Goal: Navigation & Orientation: Find specific page/section

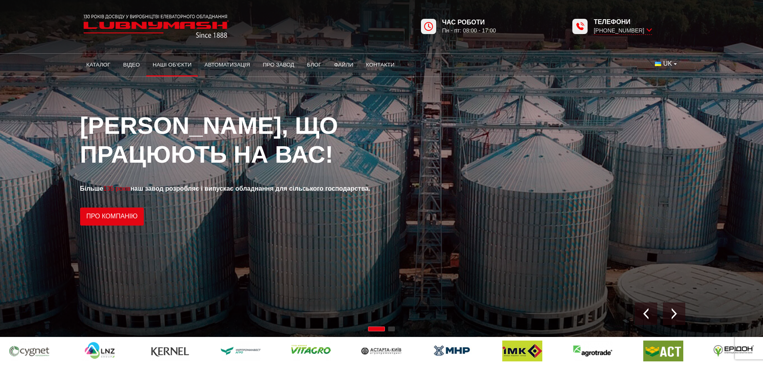
click at [167, 64] on link "Наші об’єкти" at bounding box center [172, 65] width 52 height 18
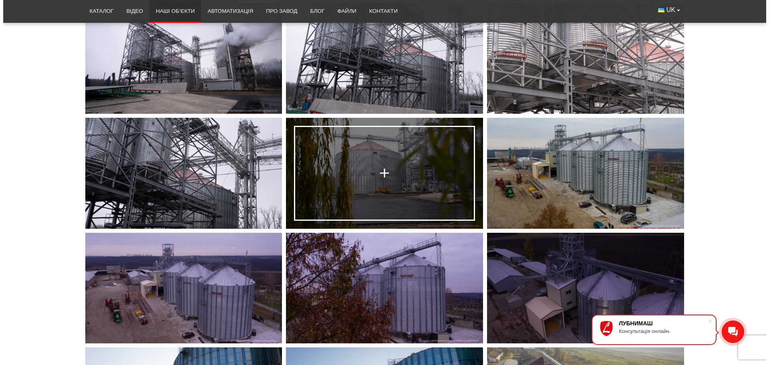
scroll to position [2282, 0]
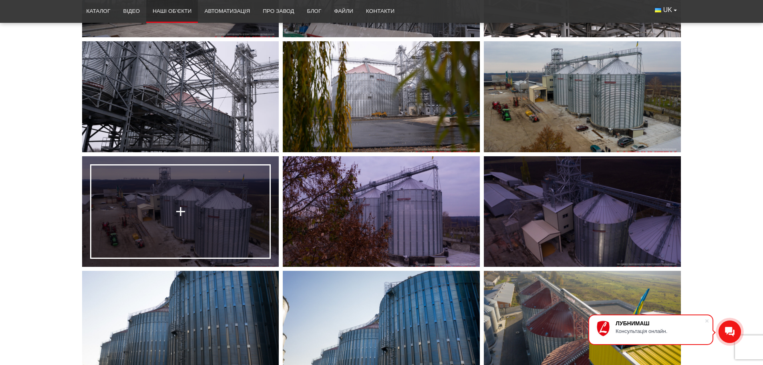
click at [197, 199] on link at bounding box center [180, 211] width 197 height 111
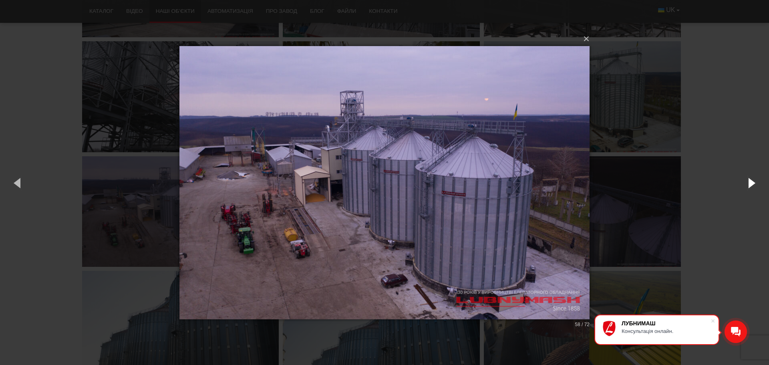
click at [747, 183] on button "button" at bounding box center [751, 183] width 36 height 44
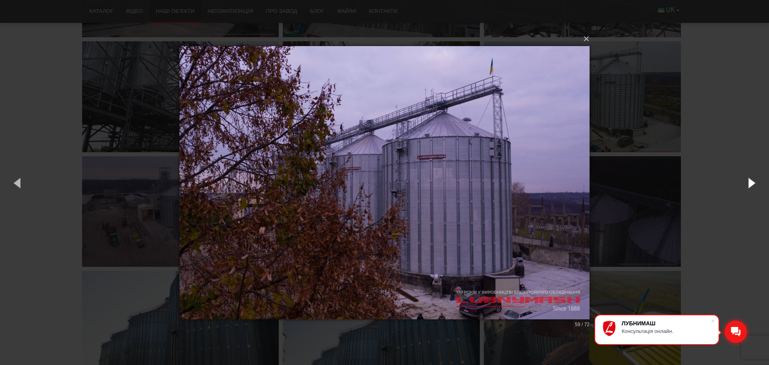
click at [747, 183] on button "button" at bounding box center [751, 183] width 36 height 44
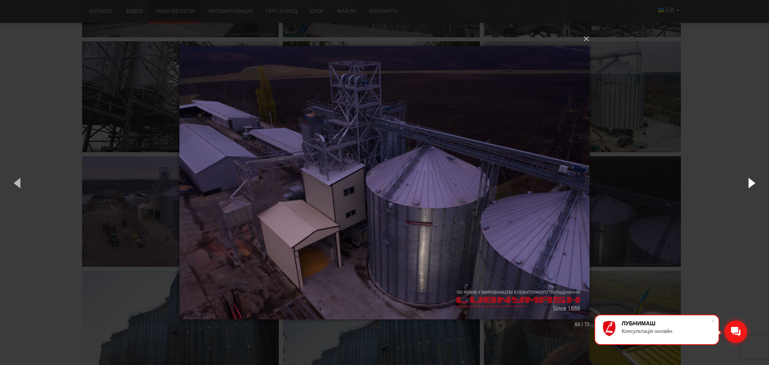
click at [747, 183] on button "button" at bounding box center [751, 183] width 36 height 44
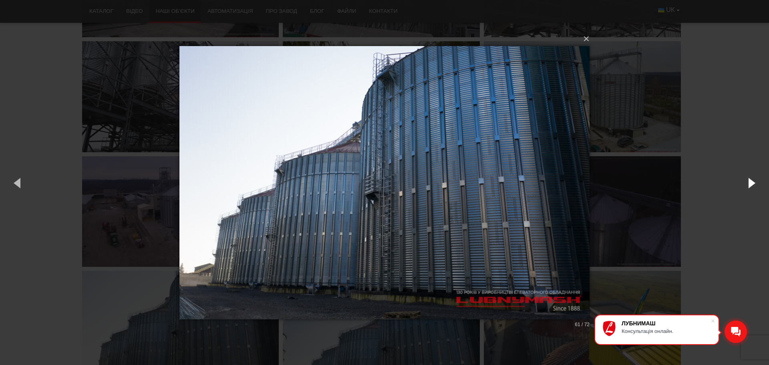
click at [747, 183] on button "button" at bounding box center [751, 183] width 36 height 44
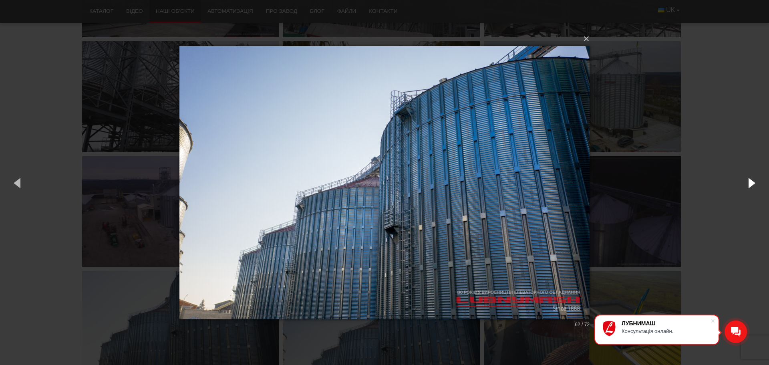
click at [747, 183] on button "button" at bounding box center [751, 183] width 36 height 44
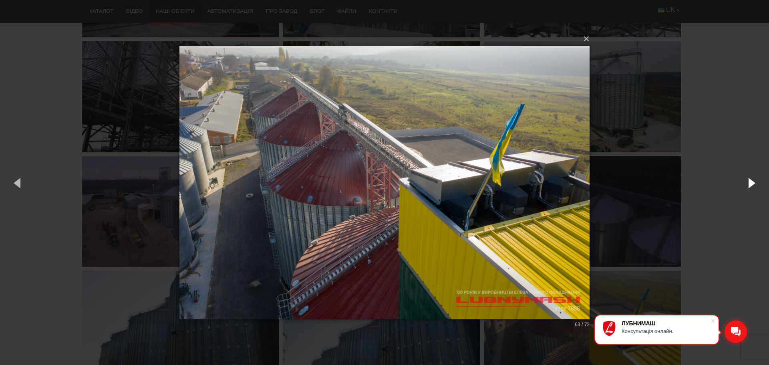
click at [747, 183] on button "button" at bounding box center [751, 183] width 36 height 44
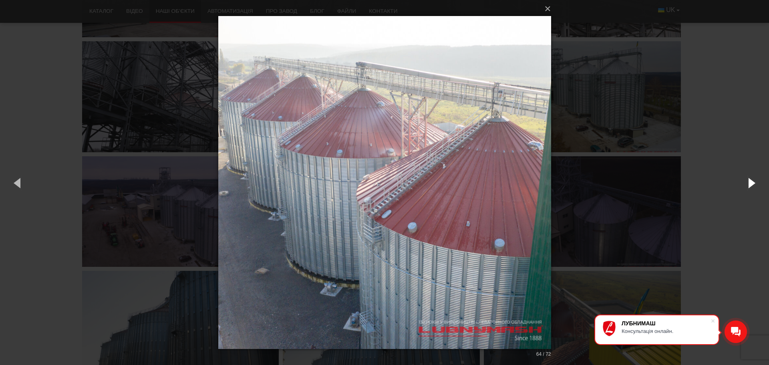
click at [747, 183] on button "button" at bounding box center [751, 183] width 36 height 44
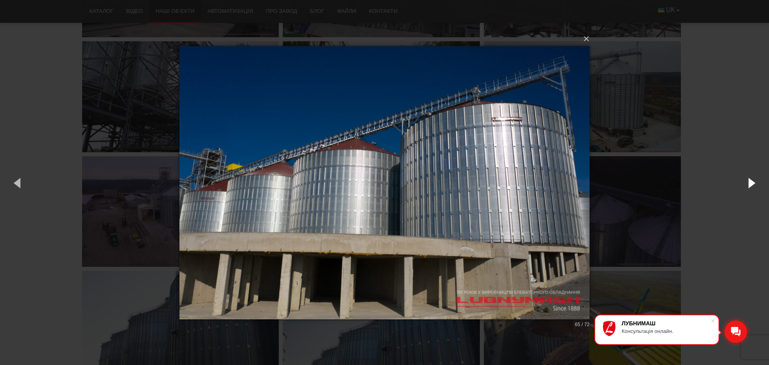
click at [747, 183] on button "button" at bounding box center [751, 183] width 36 height 44
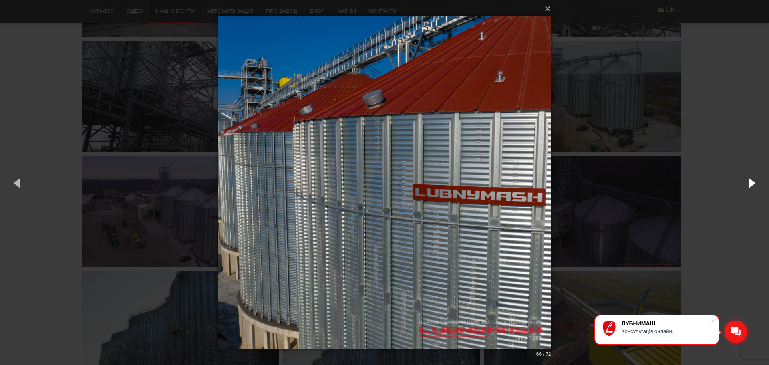
click at [747, 183] on button "button" at bounding box center [751, 183] width 36 height 44
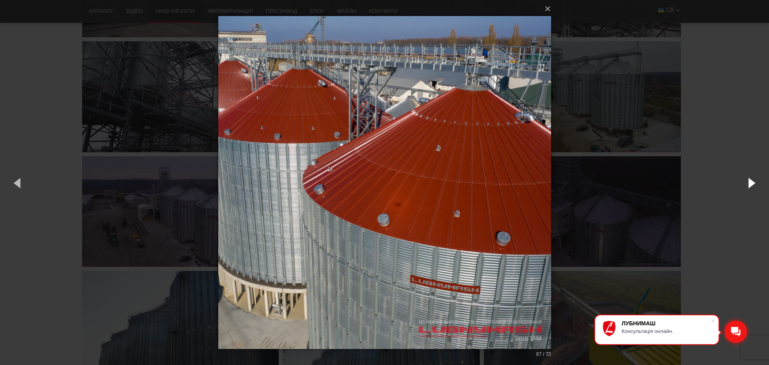
click at [747, 183] on button "button" at bounding box center [751, 183] width 36 height 44
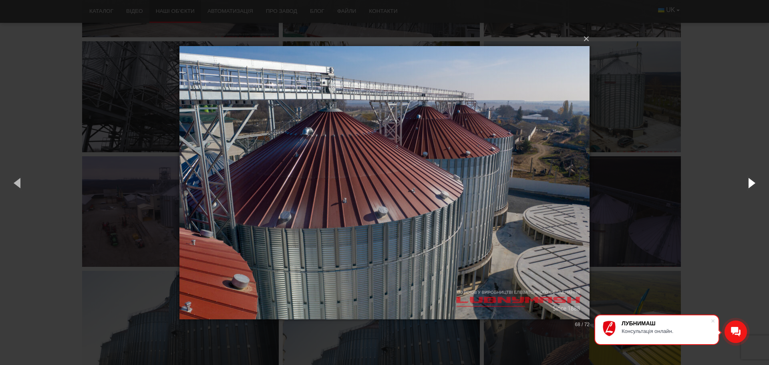
click at [747, 183] on button "button" at bounding box center [751, 183] width 36 height 44
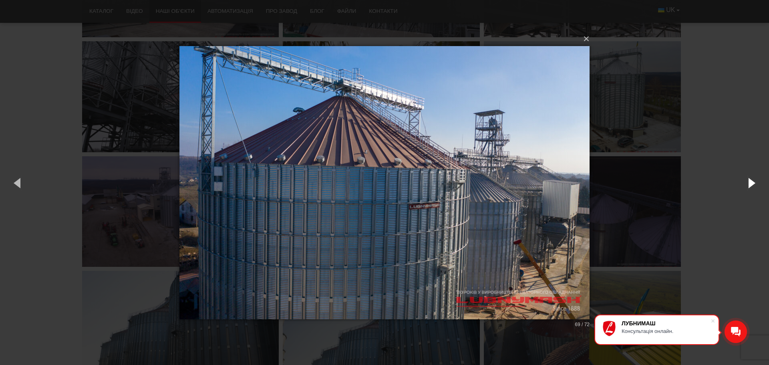
click at [747, 183] on button "button" at bounding box center [751, 183] width 36 height 44
